Goal: Task Accomplishment & Management: Manage account settings

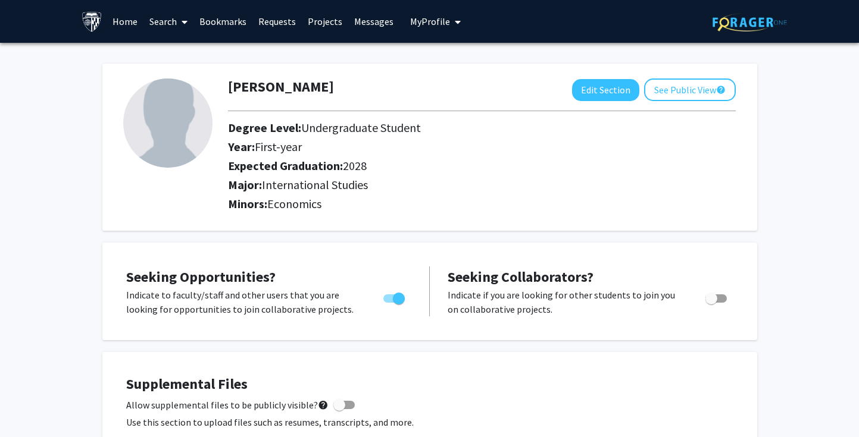
scroll to position [33, 0]
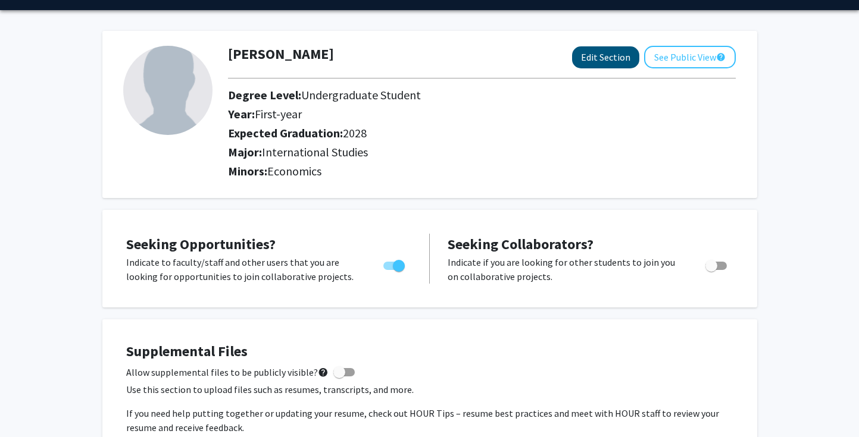
click at [604, 58] on button "Edit Section" at bounding box center [605, 57] width 67 height 22
select select "first-year"
select select "2028"
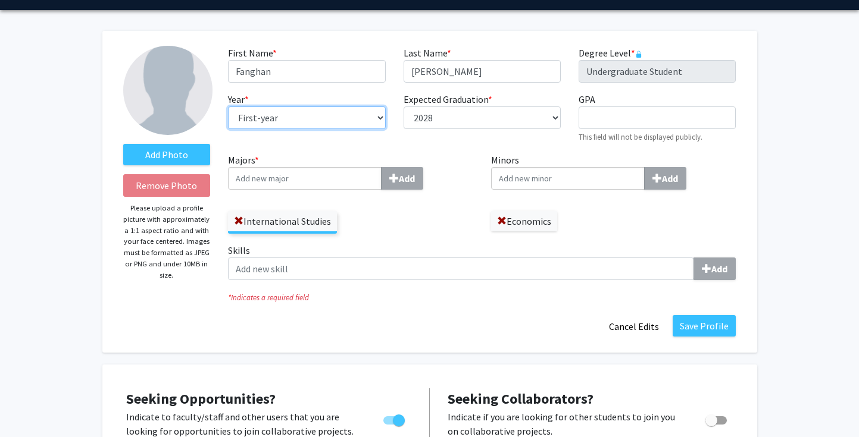
select select "sophomore"
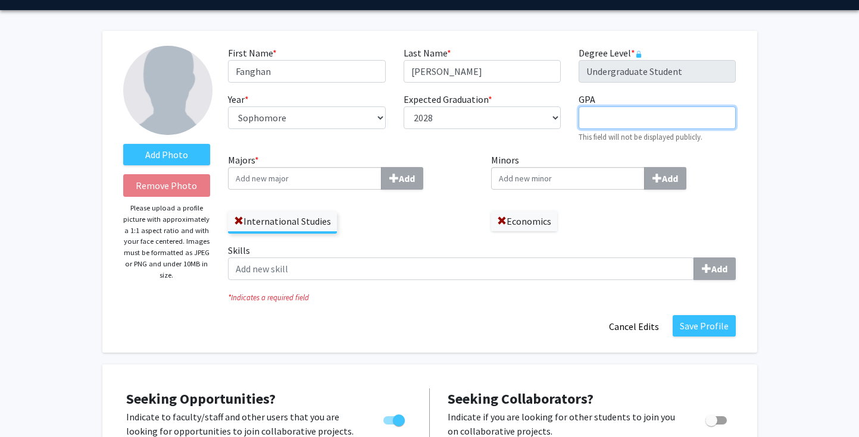
click at [606, 112] on input "GPA required" at bounding box center [656, 118] width 157 height 23
type input "3.89"
click at [311, 181] on input "Majors * Add" at bounding box center [305, 178] width 154 height 23
type input "r"
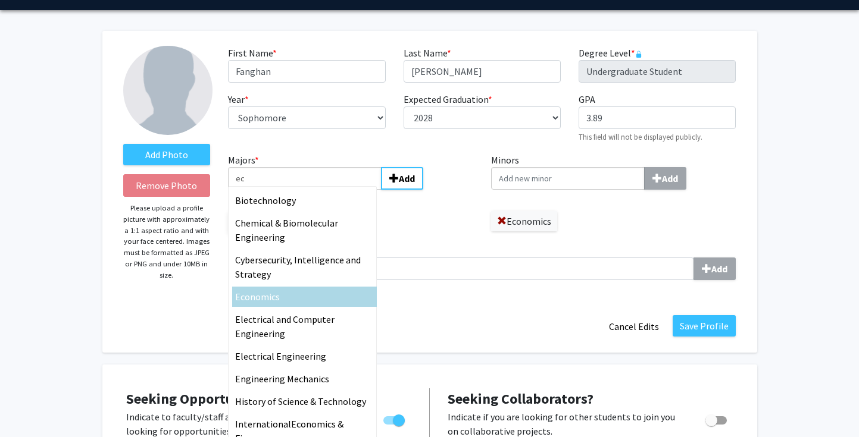
type input "ec"
click at [305, 296] on div "Ec onomics" at bounding box center [304, 297] width 139 height 14
click at [305, 190] on input "ec" at bounding box center [305, 178] width 154 height 23
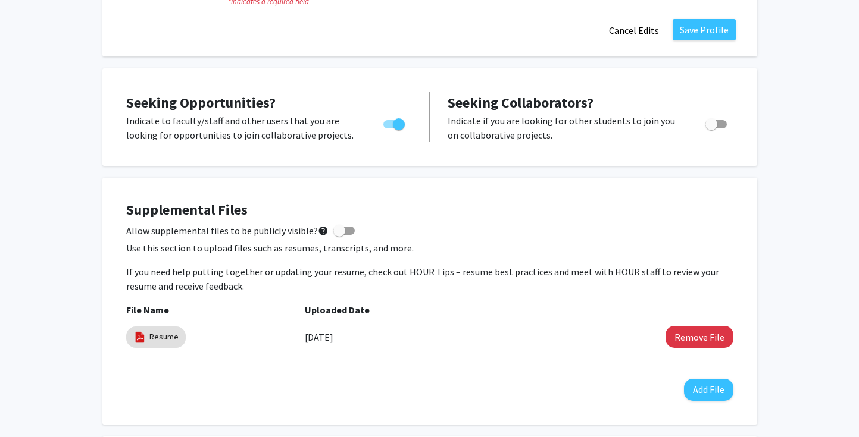
scroll to position [356, 0]
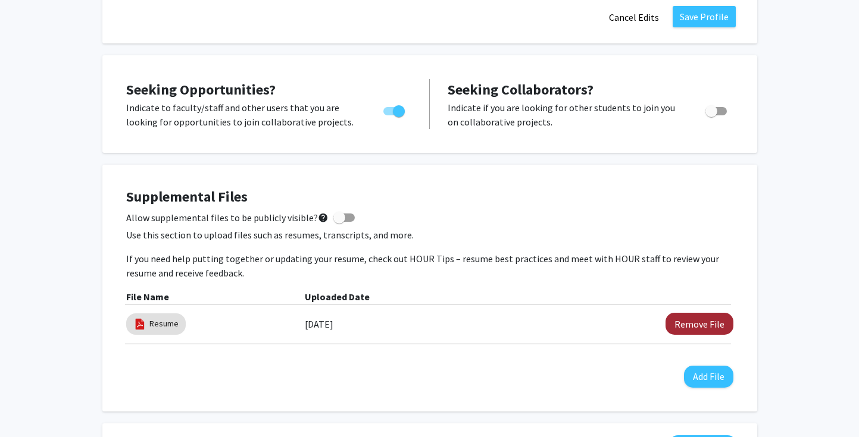
click at [701, 325] on button "Remove File" at bounding box center [699, 324] width 68 height 22
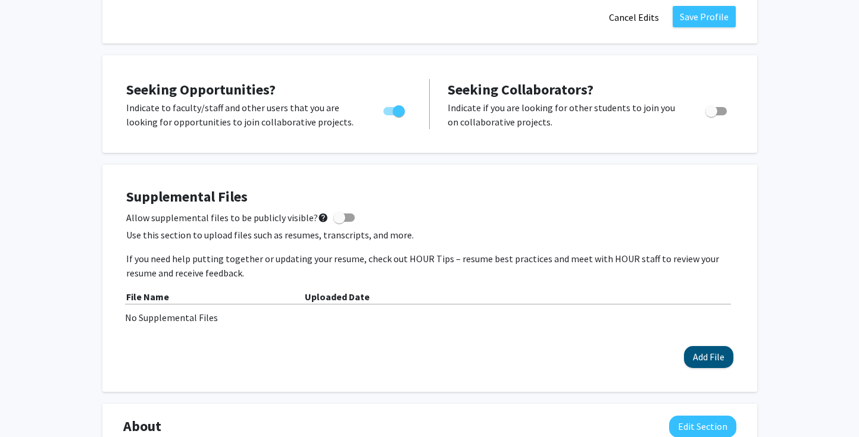
click at [706, 362] on button "Add File" at bounding box center [708, 357] width 49 height 22
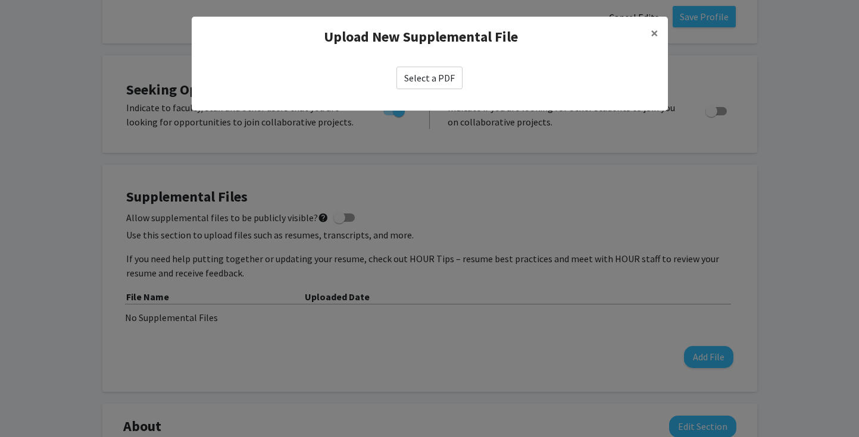
click at [410, 73] on label "Select a PDF" at bounding box center [429, 78] width 66 height 23
click at [0, 0] on input "Select a PDF" at bounding box center [0, 0] width 0 height 0
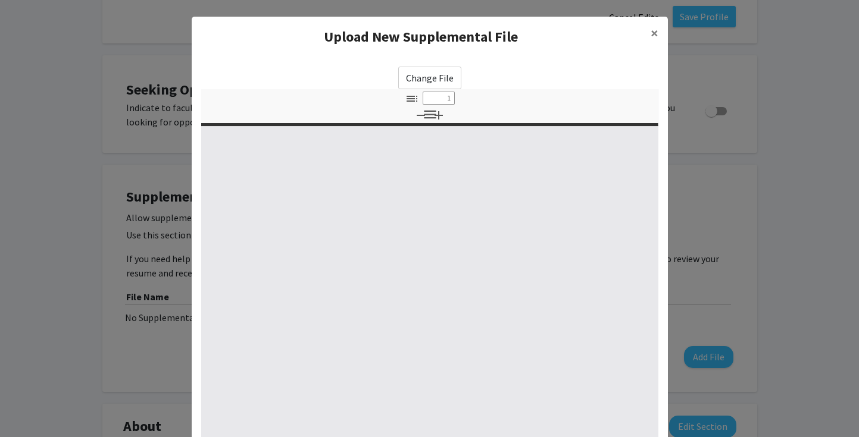
select select "custom"
type input "0"
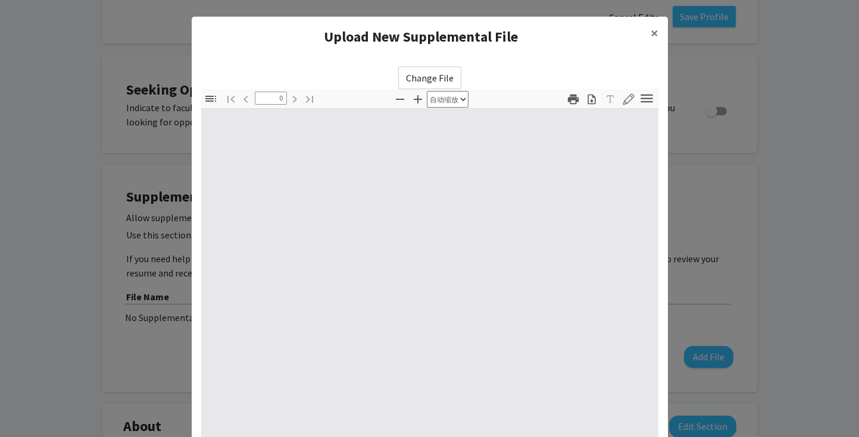
select select "custom"
type input "1"
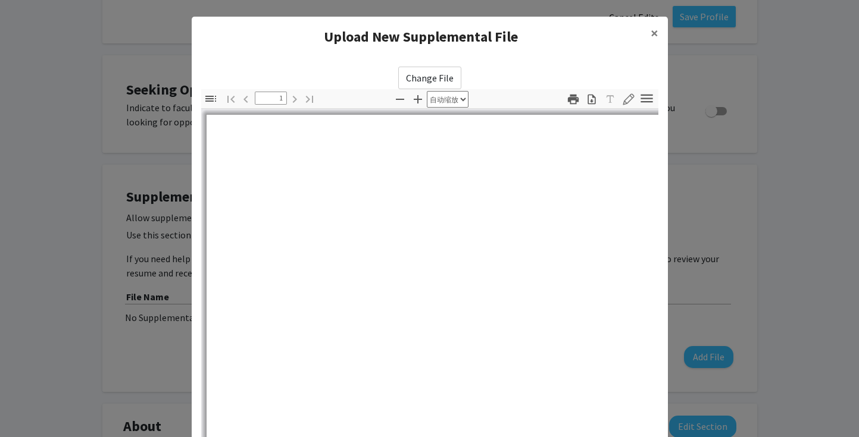
select select "auto"
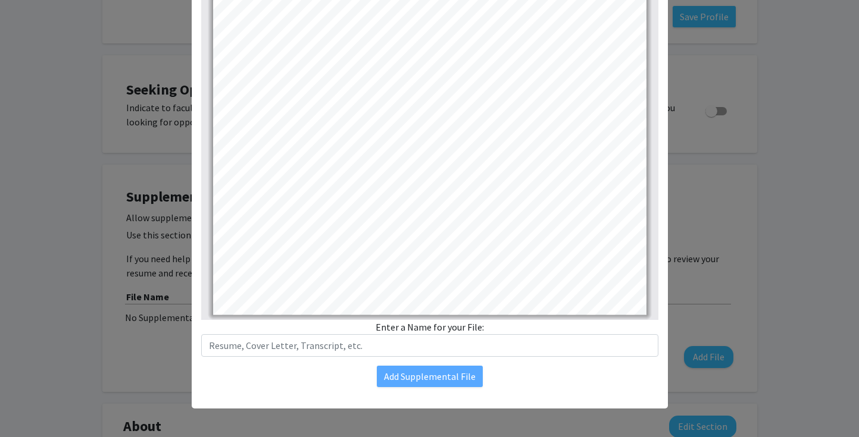
scroll to position [126, 0]
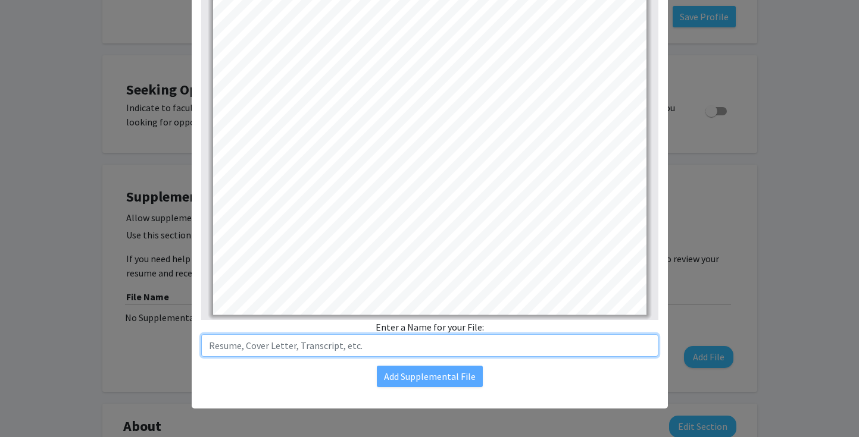
click at [368, 347] on input "text" at bounding box center [429, 345] width 457 height 23
type input "Resume"
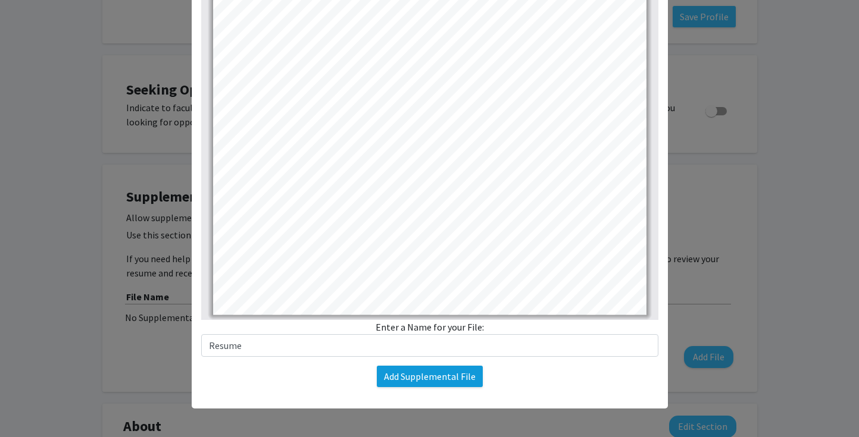
click at [422, 378] on button "Add Supplemental File" at bounding box center [430, 376] width 106 height 21
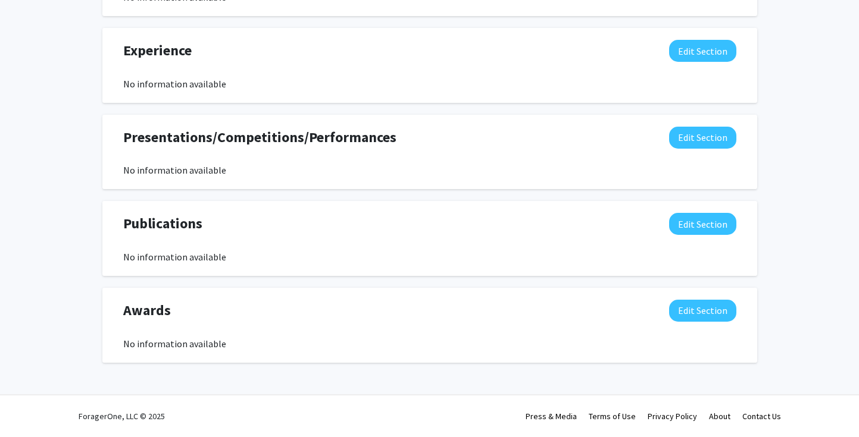
scroll to position [950, 0]
